Goal: Task Accomplishment & Management: Manage account settings

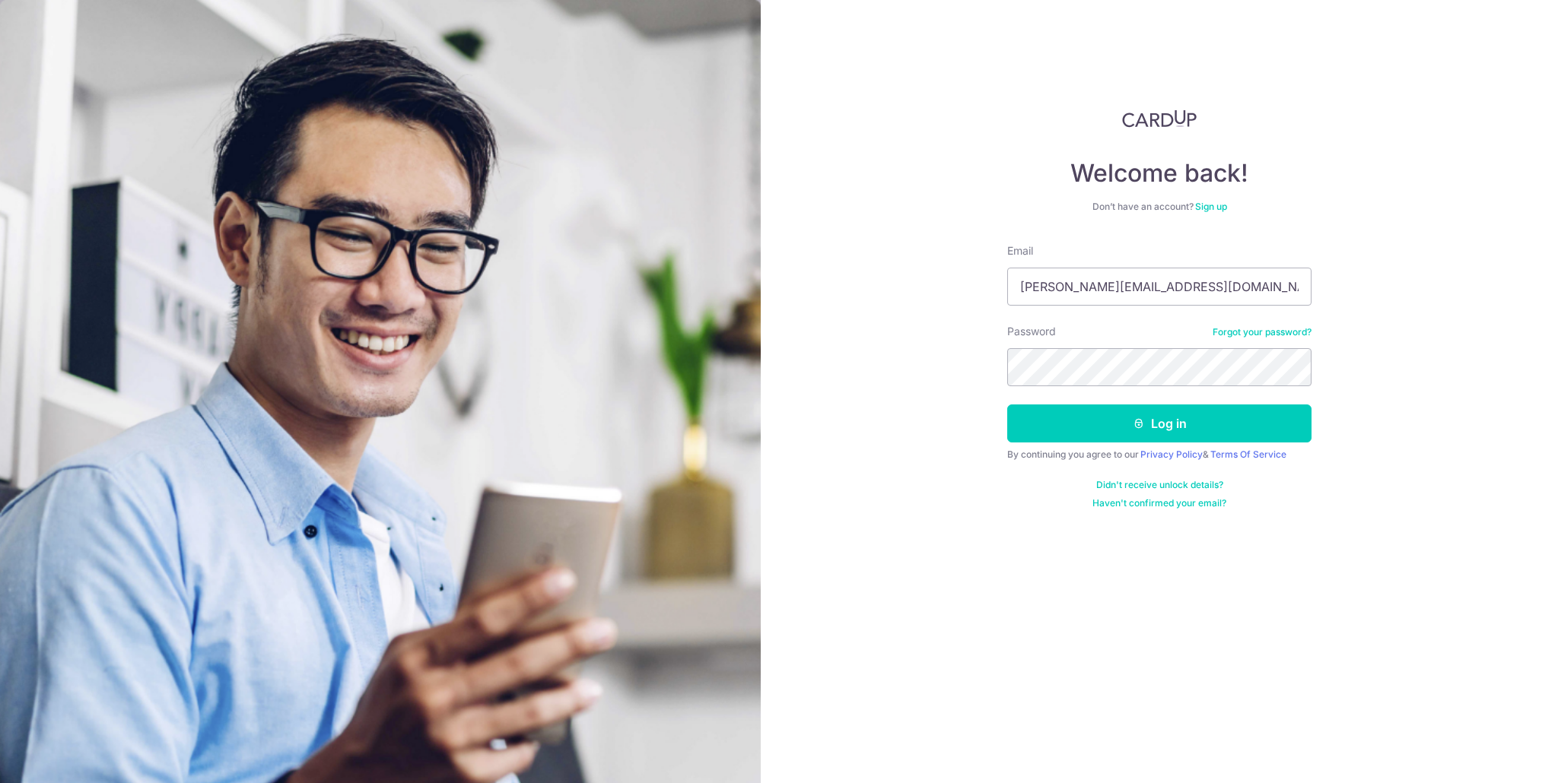
type input "[PERSON_NAME][EMAIL_ADDRESS][DOMAIN_NAME]"
click at [1048, 431] on button "Log in" at bounding box center [1159, 424] width 304 height 38
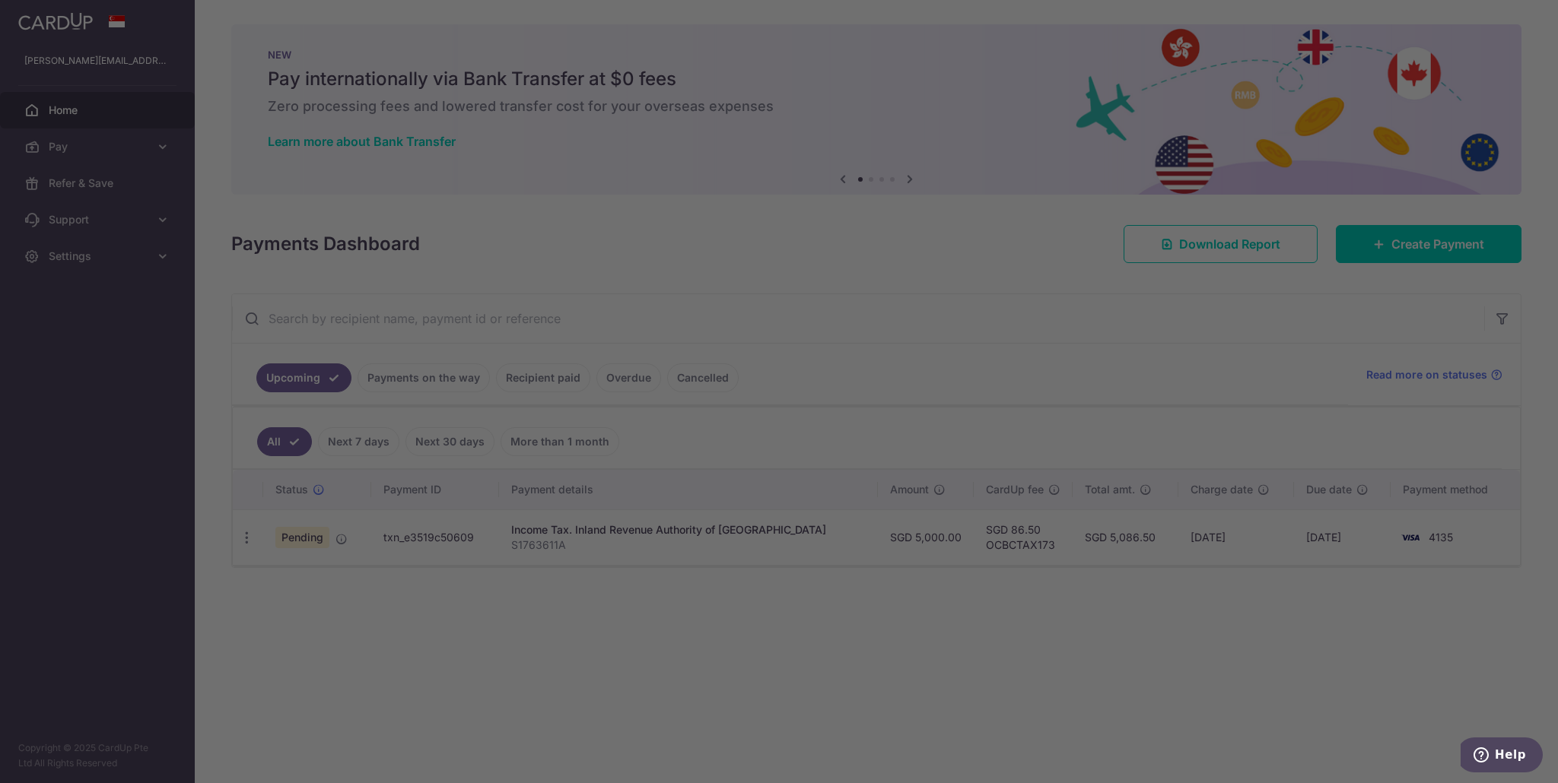
click at [1071, 392] on div at bounding box center [786, 395] width 1573 height 791
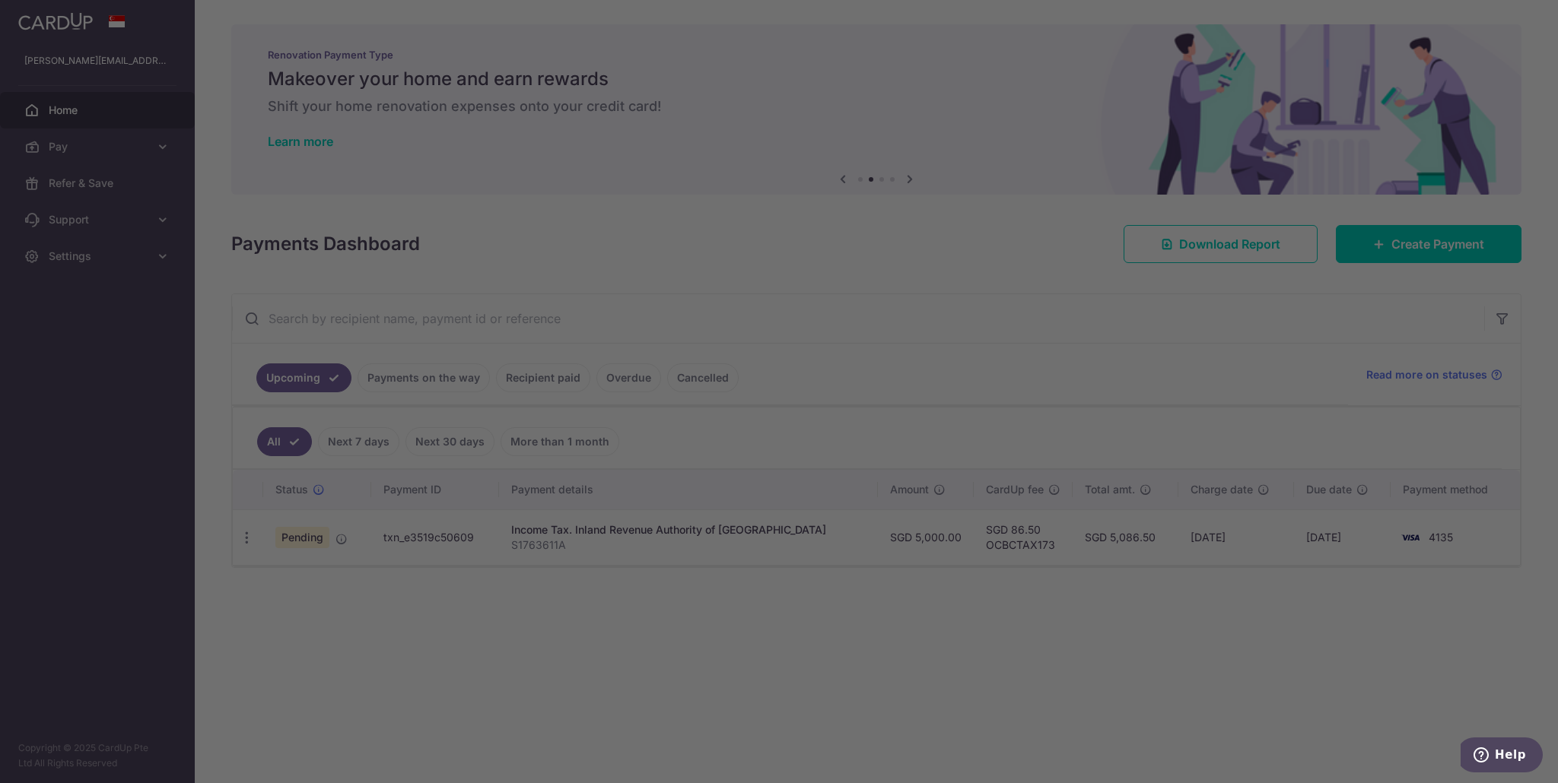
click at [510, 637] on div at bounding box center [786, 395] width 1573 height 791
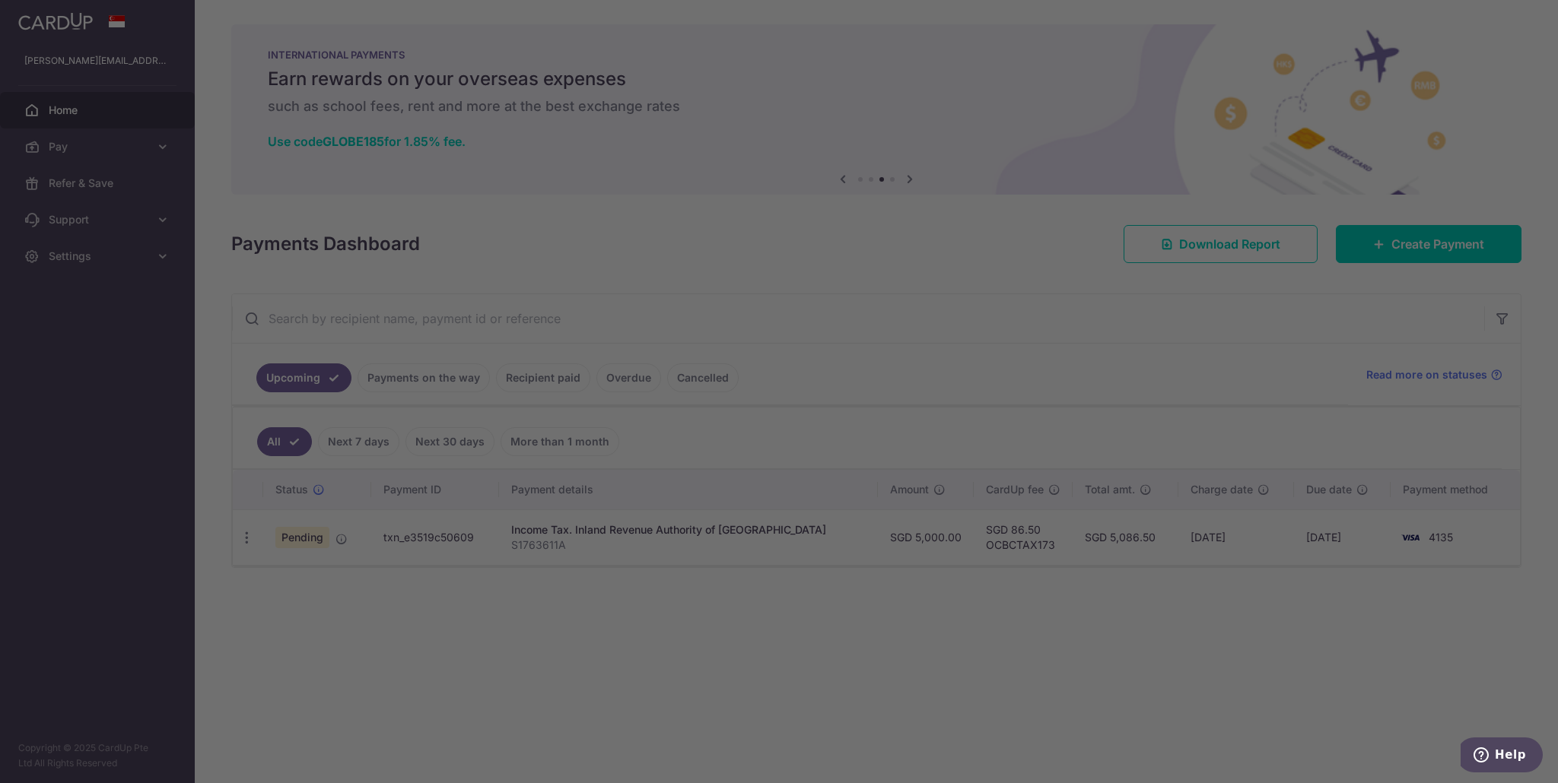
click at [1059, 419] on div at bounding box center [786, 395] width 1573 height 791
click at [108, 105] on div at bounding box center [786, 395] width 1573 height 791
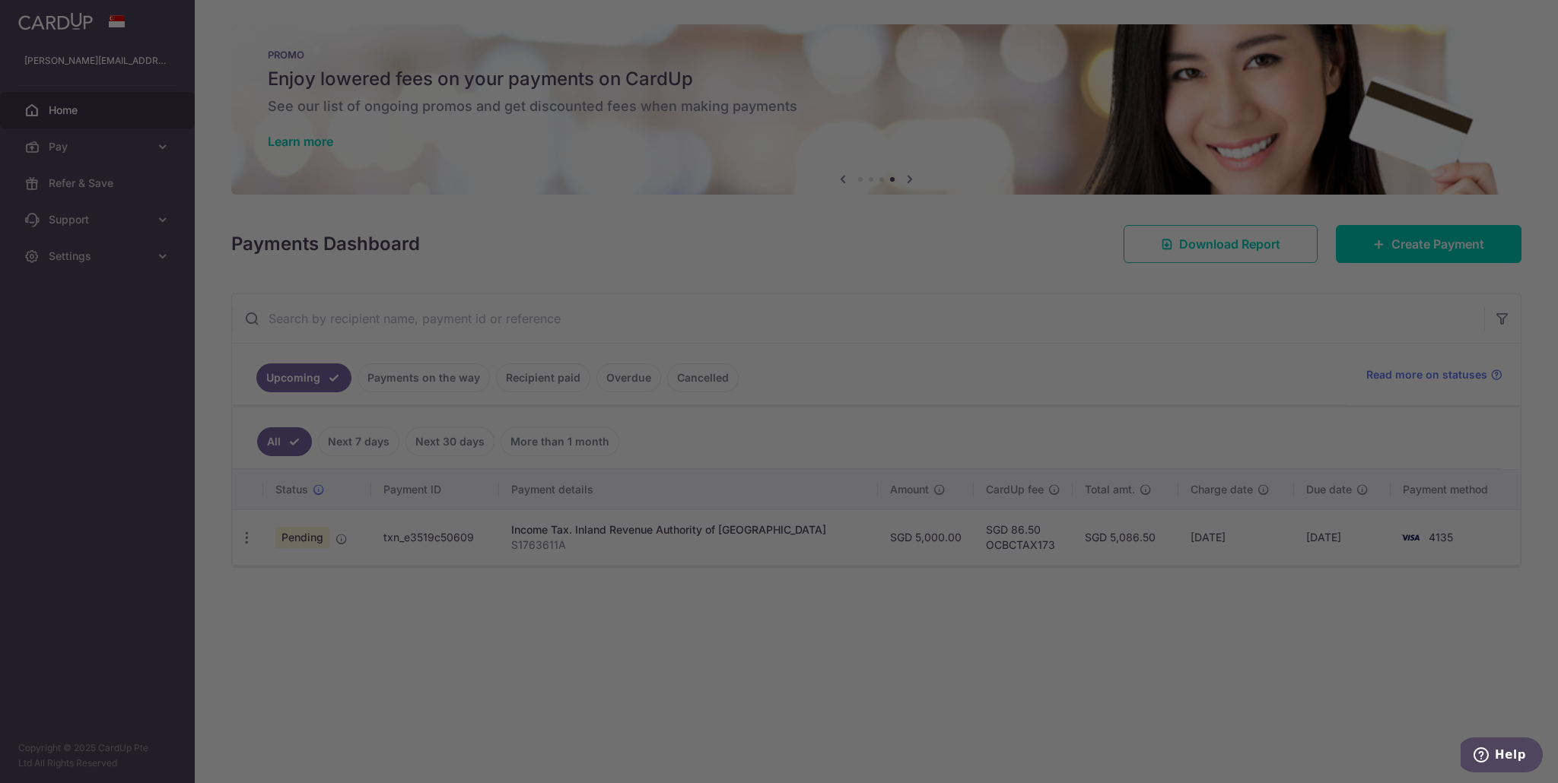
click at [974, 577] on div at bounding box center [786, 395] width 1573 height 791
click at [974, 211] on div at bounding box center [786, 395] width 1573 height 791
click at [1338, 245] on div at bounding box center [786, 395] width 1573 height 791
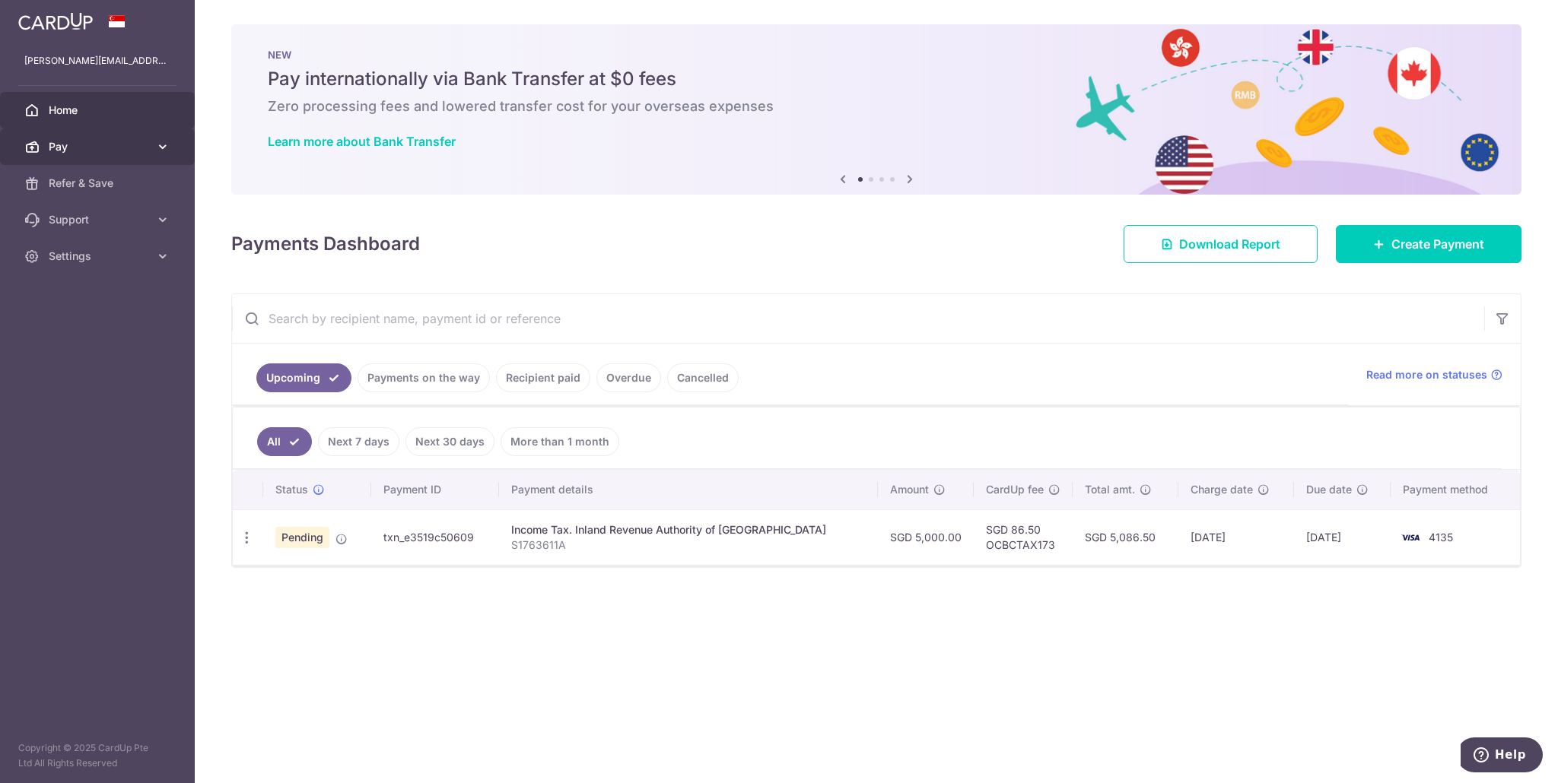
click at [119, 150] on span "Pay" at bounding box center [99, 146] width 100 height 15
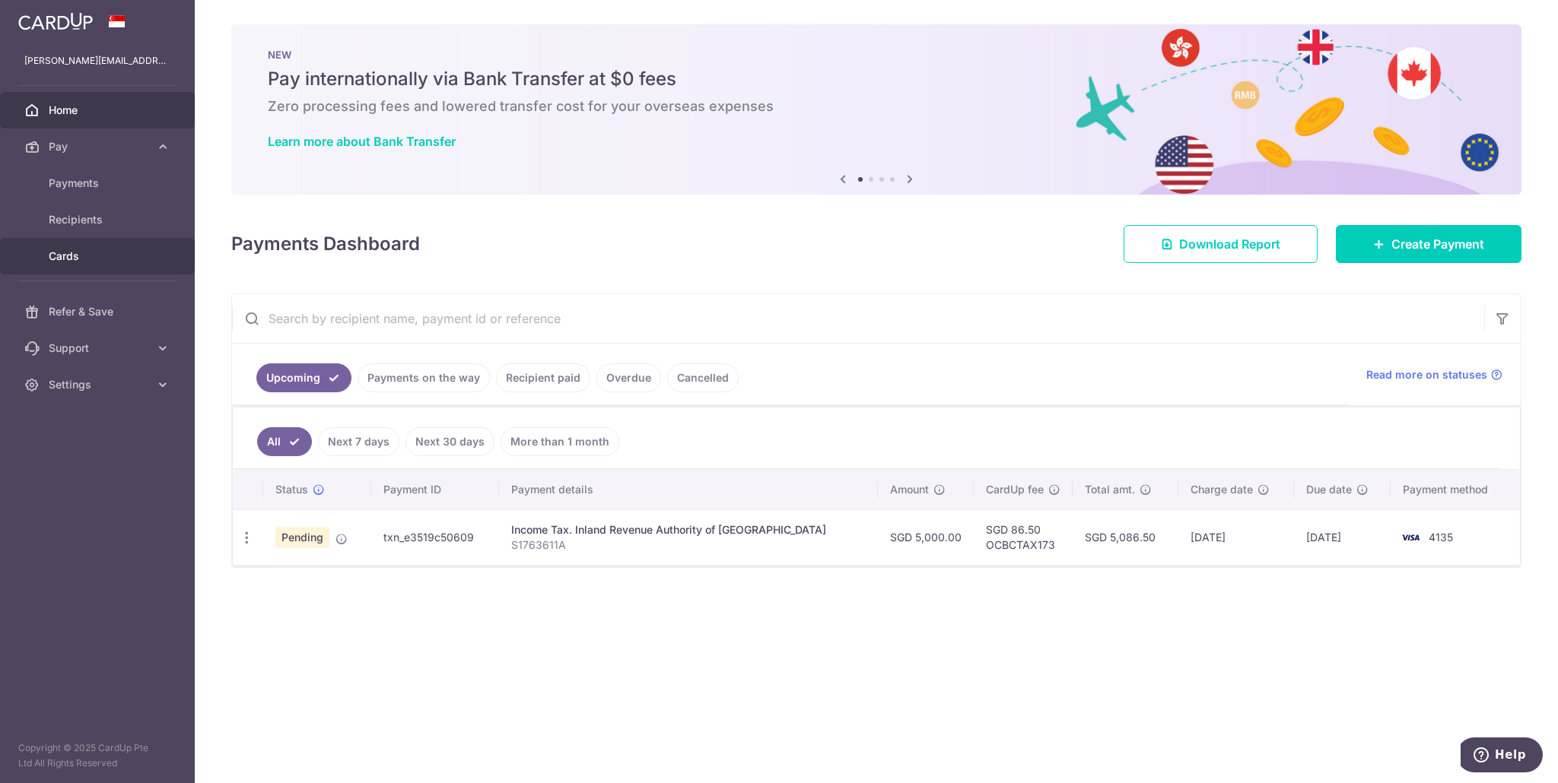
click at [100, 249] on span "Cards" at bounding box center [99, 256] width 100 height 15
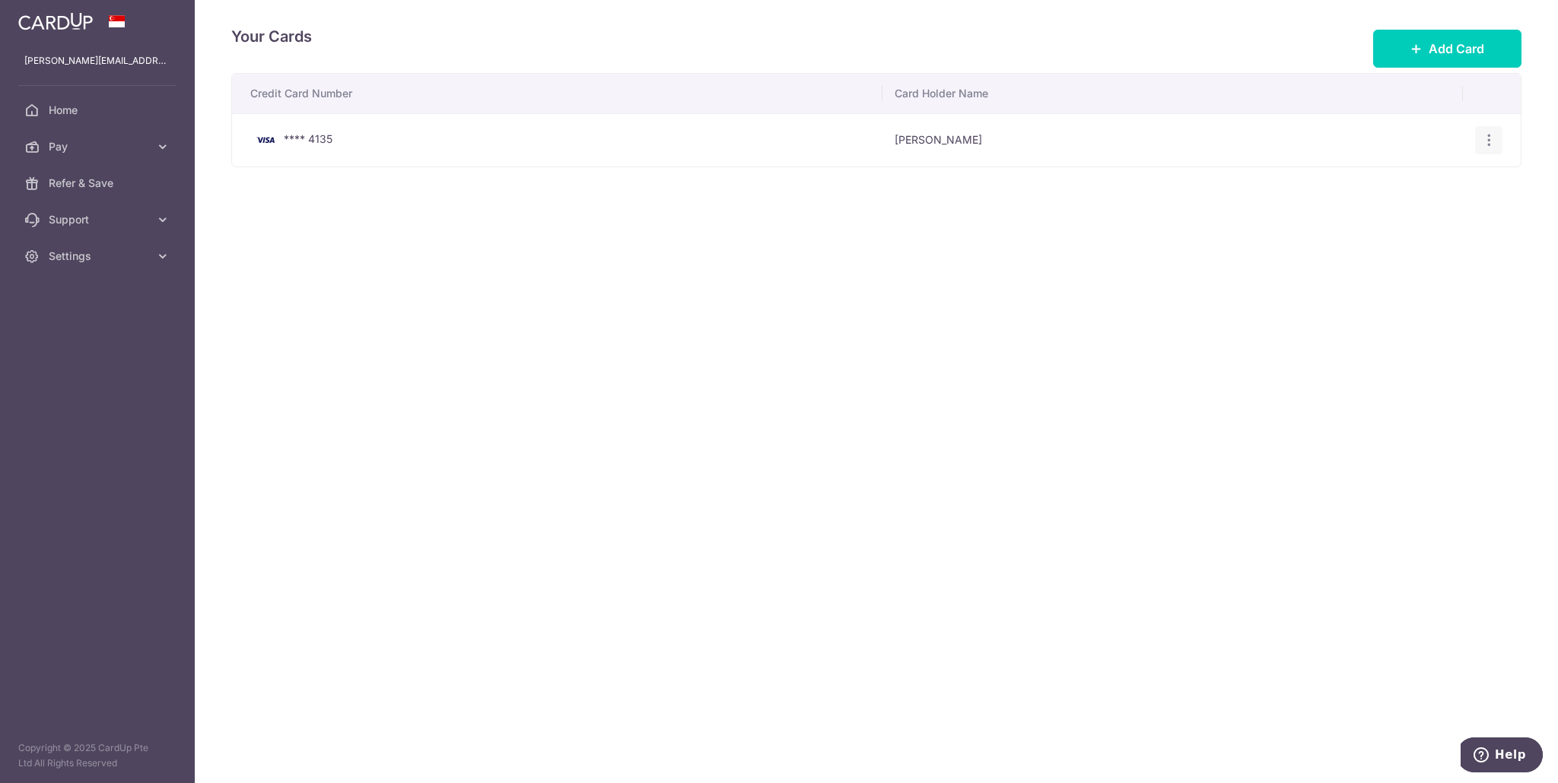
click at [1485, 142] on icon "button" at bounding box center [1489, 140] width 16 height 16
click at [1370, 211] on icon at bounding box center [1364, 219] width 18 height 18
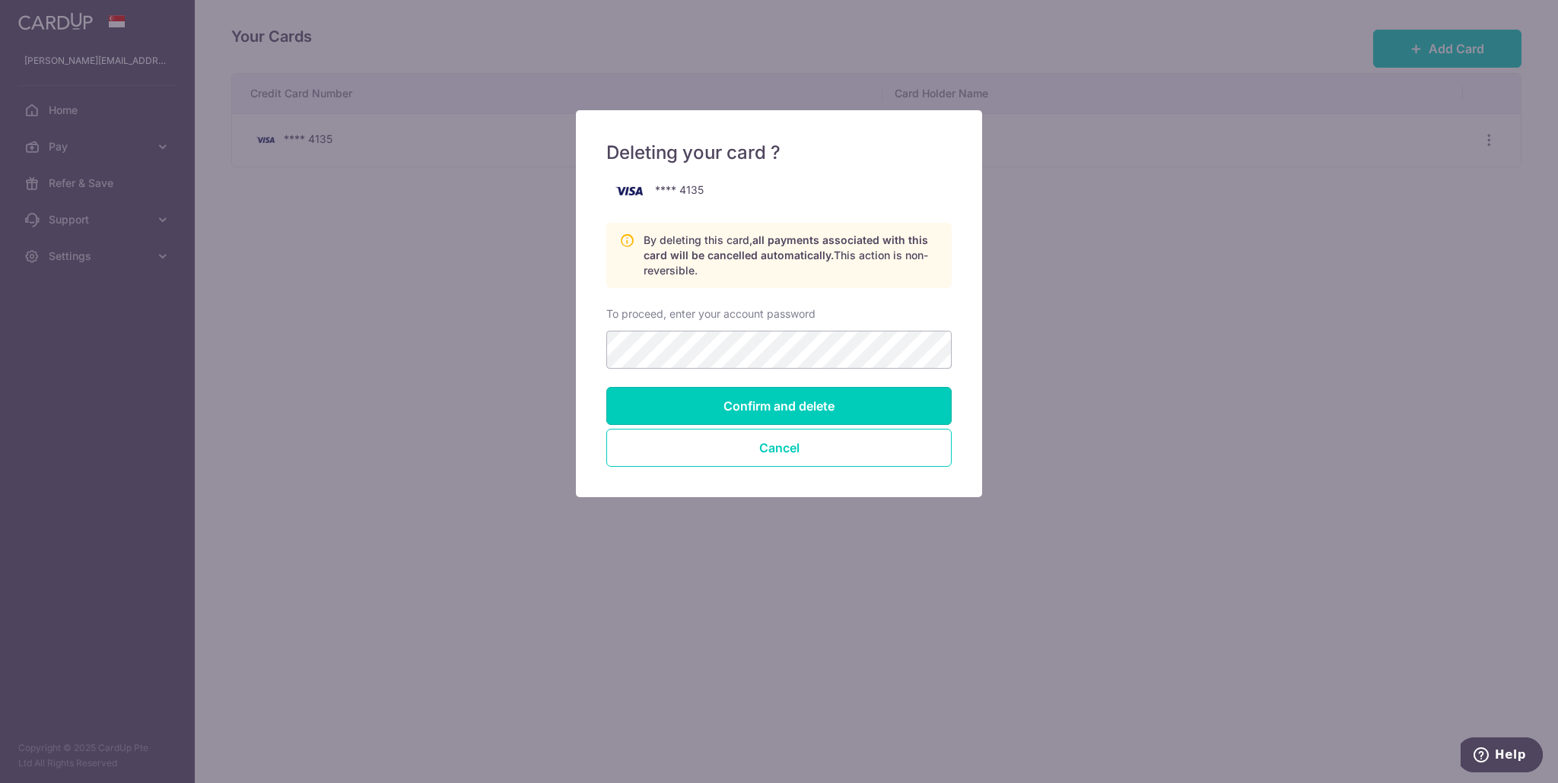
click at [647, 394] on input "Confirm and delete" at bounding box center [778, 406] width 345 height 38
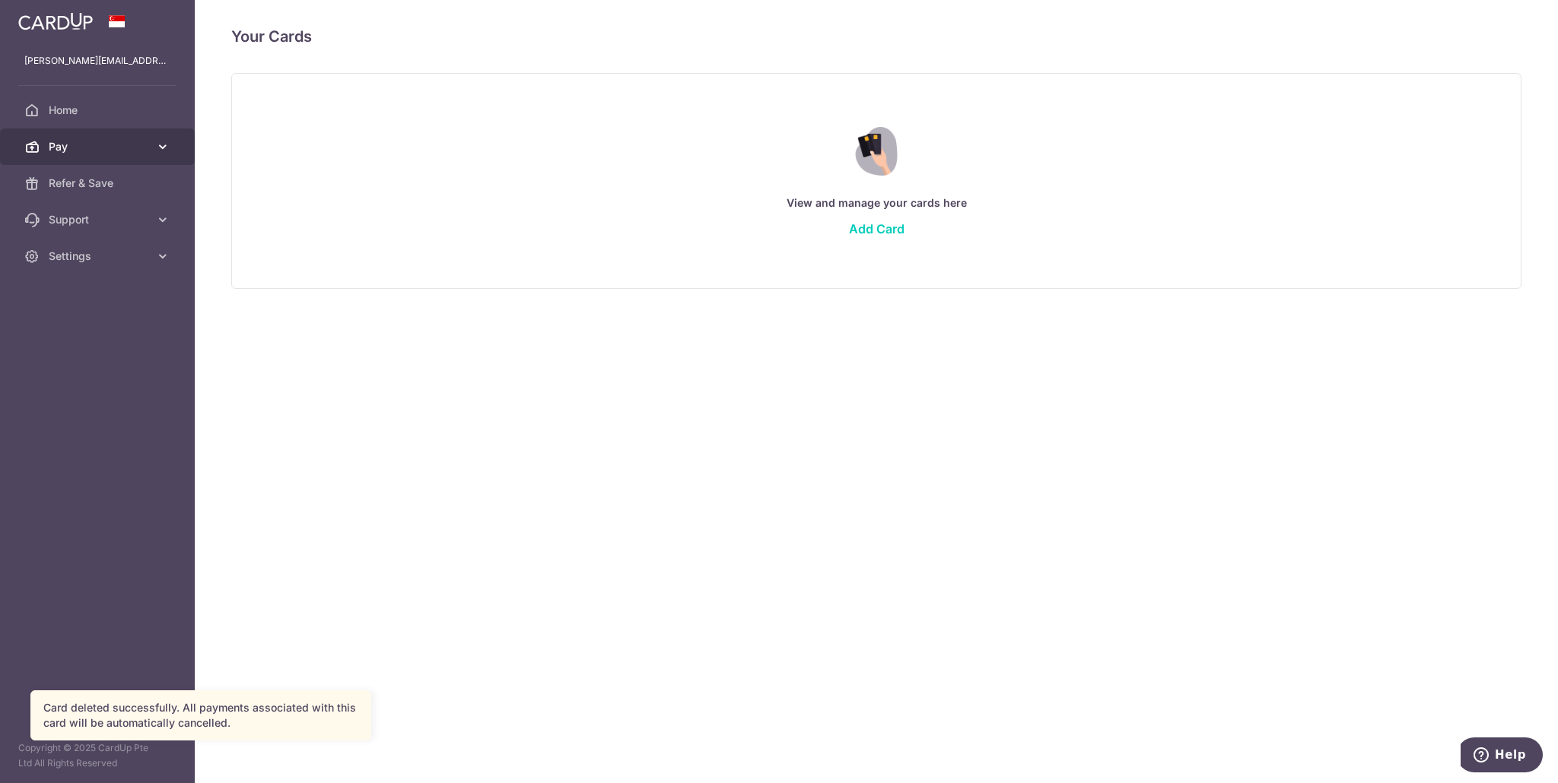
click at [113, 139] on span "Pay" at bounding box center [99, 146] width 100 height 15
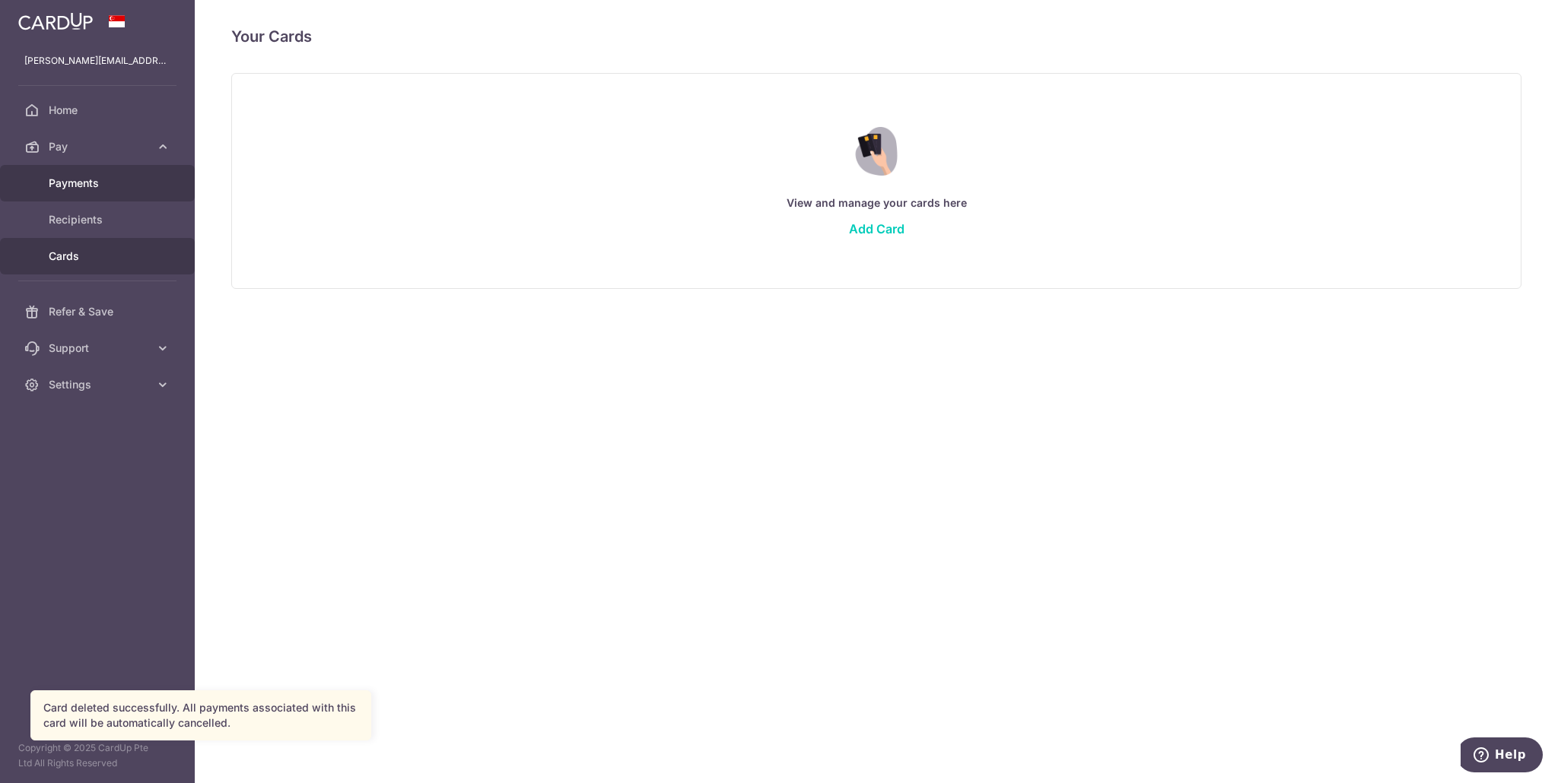
click at [107, 185] on span "Payments" at bounding box center [99, 183] width 100 height 15
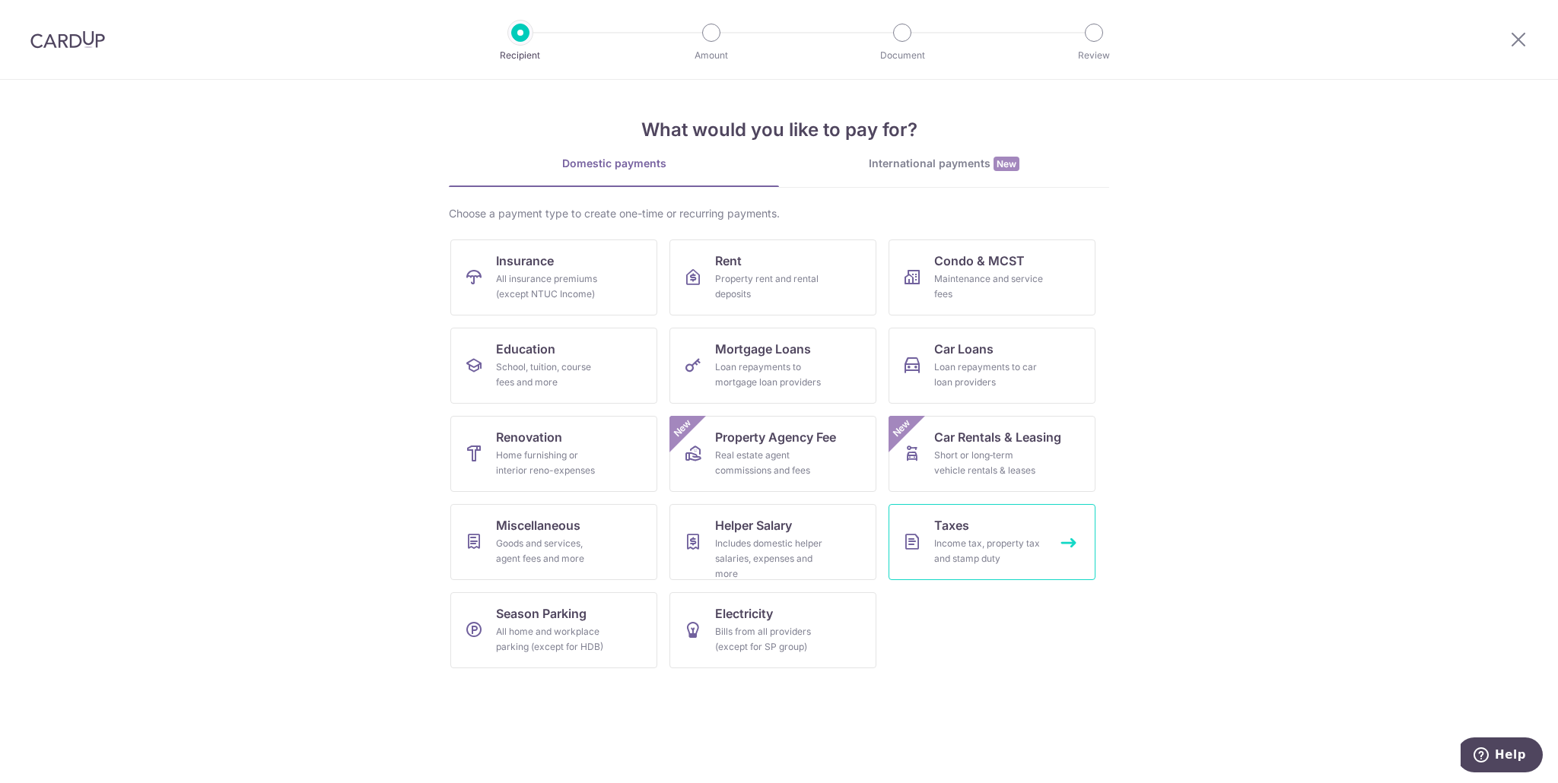
click at [940, 526] on span "Taxes" at bounding box center [951, 525] width 35 height 18
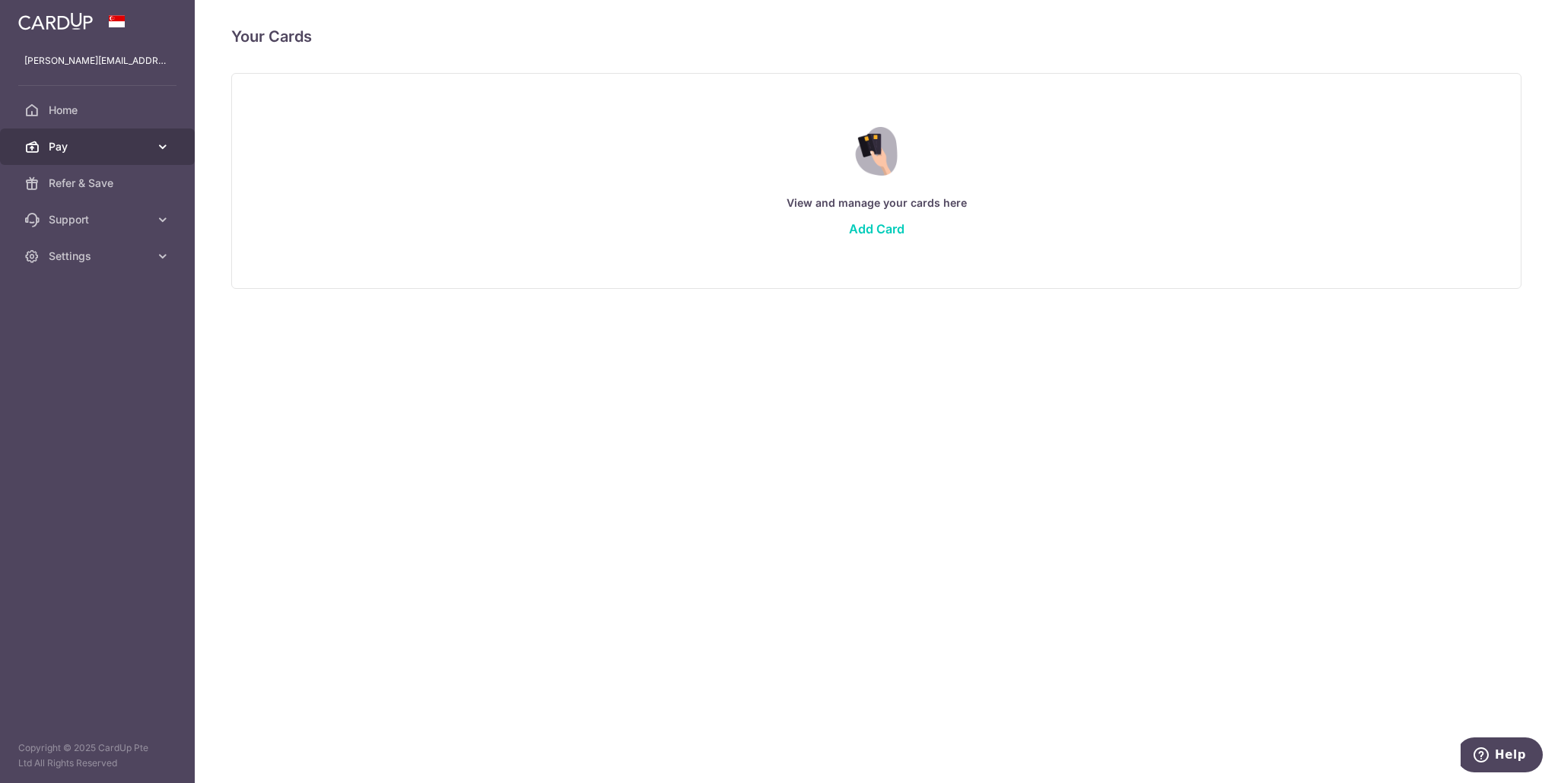
click at [77, 153] on span "Pay" at bounding box center [99, 146] width 100 height 15
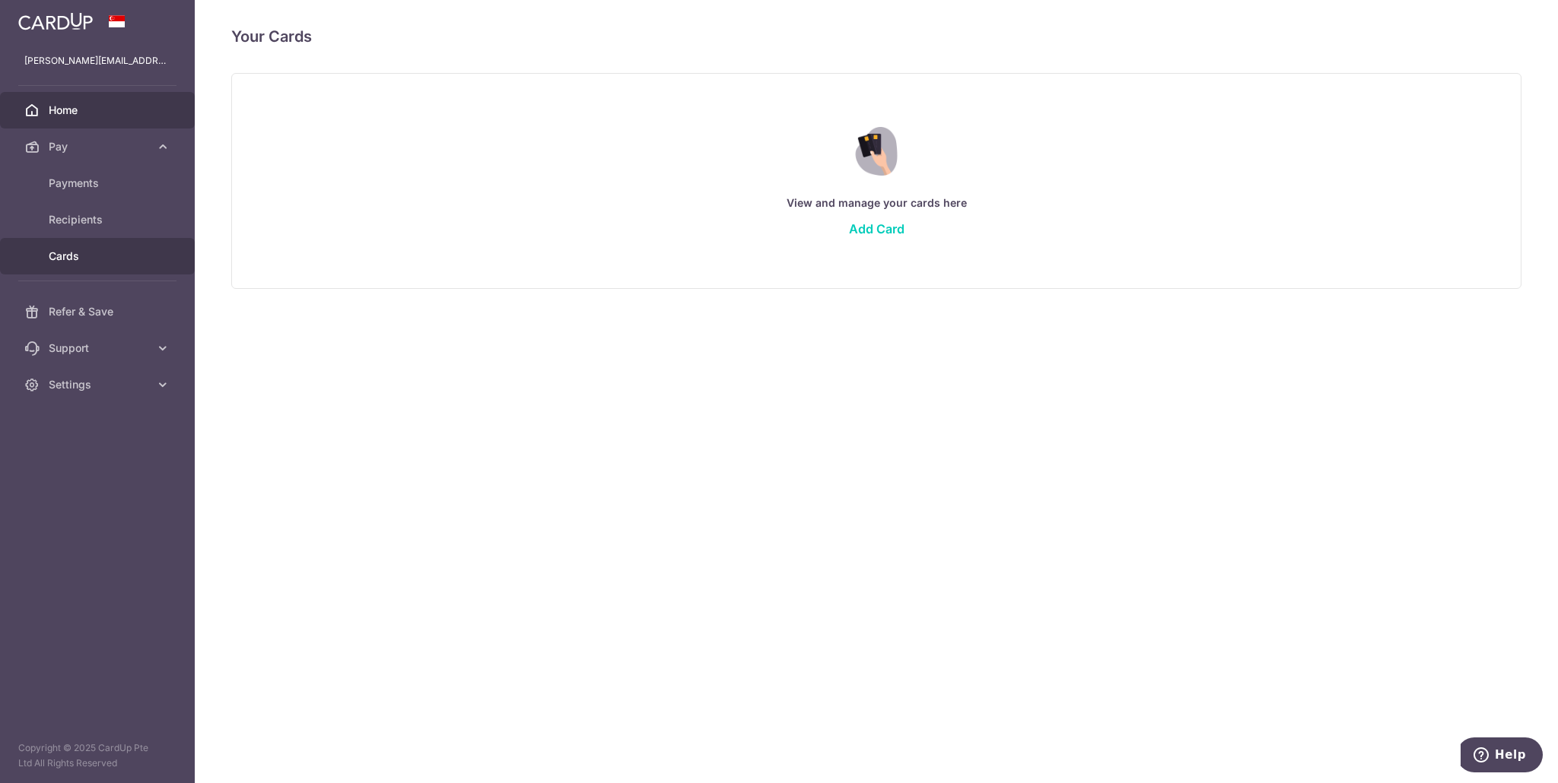
click at [87, 116] on span "Home" at bounding box center [99, 110] width 100 height 15
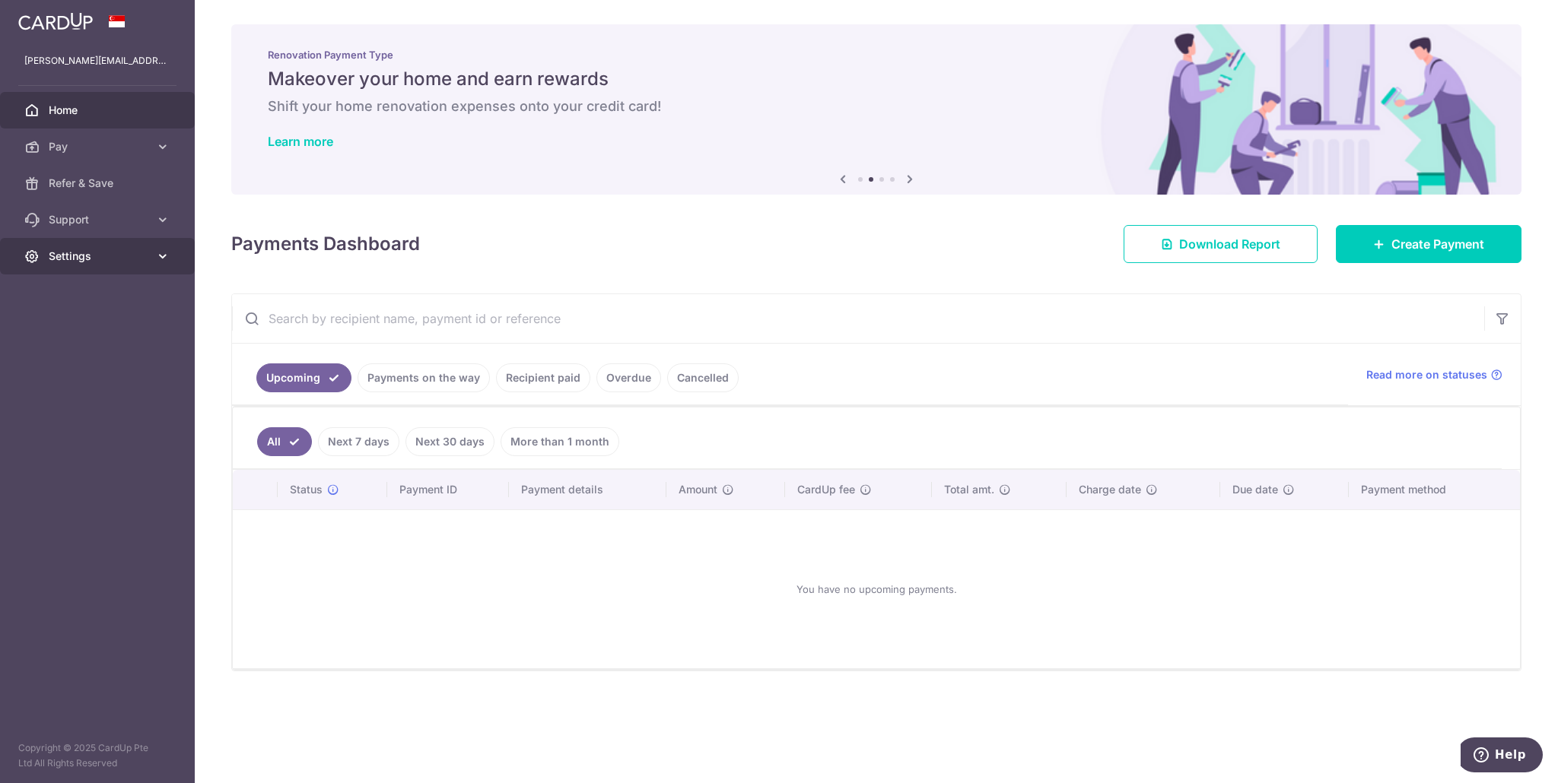
click at [161, 256] on icon at bounding box center [162, 256] width 15 height 15
click at [79, 328] on span "Logout" at bounding box center [99, 329] width 100 height 15
